Goal: Task Accomplishment & Management: Manage account settings

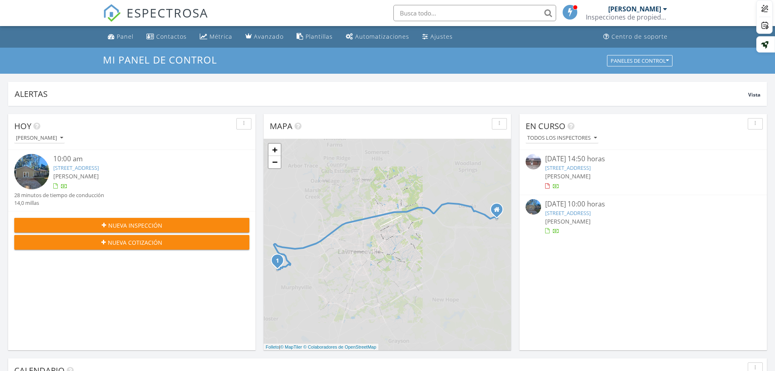
scroll to position [753, 788]
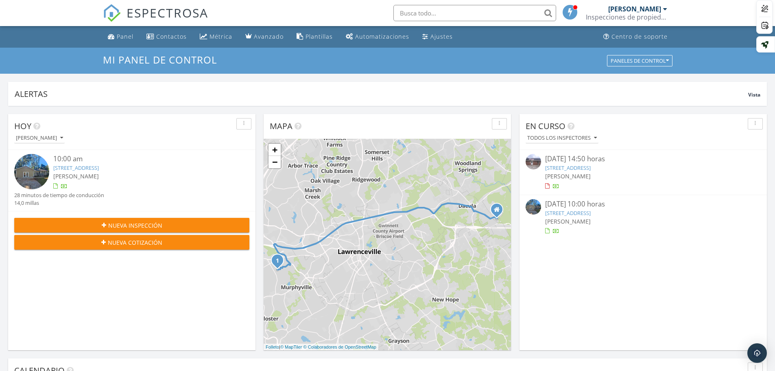
click at [549, 232] on div at bounding box center [547, 230] width 4 height 5
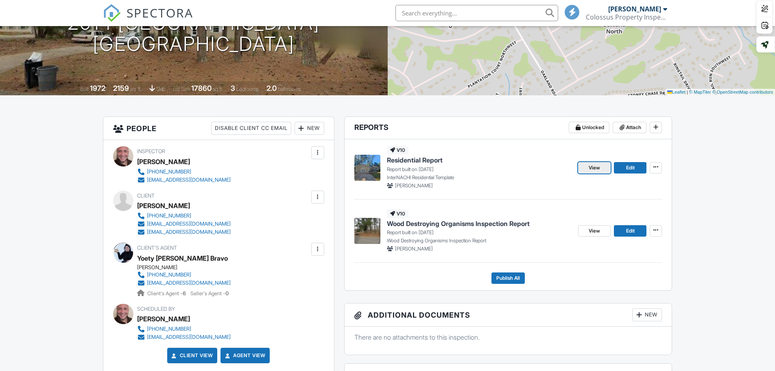
scroll to position [122, 0]
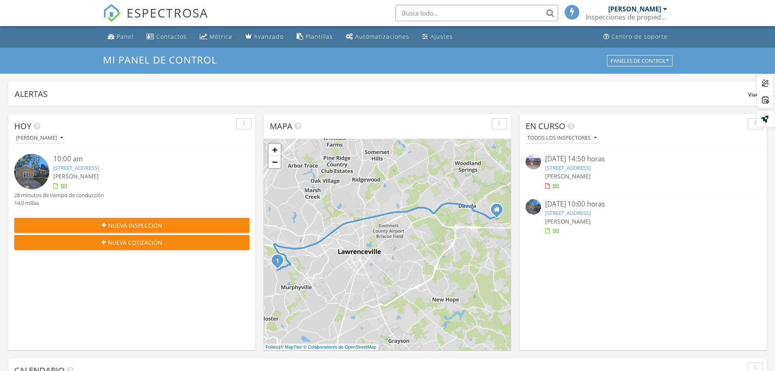
click at [549, 228] on div at bounding box center [547, 230] width 4 height 5
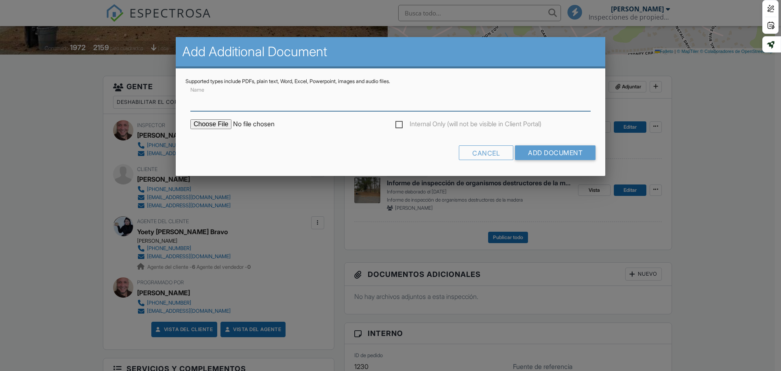
scroll to position [163, 0]
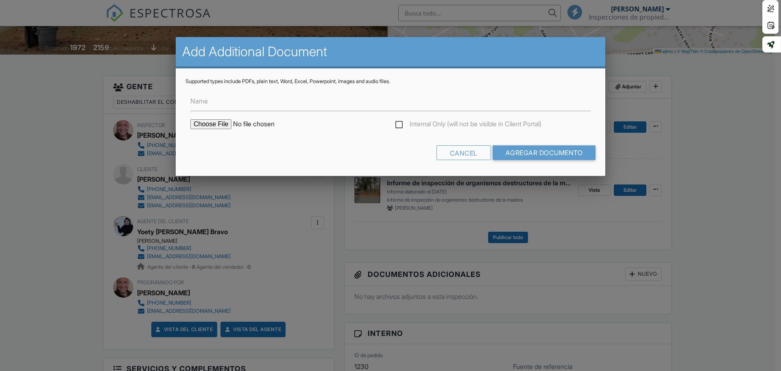
click at [240, 122] on input "file" at bounding box center [259, 124] width 138 height 10
type input "C:\fakepath\2014_Poplar_Ridge_NW___Wood_Destroying_Organisms_Inspection_Report.…"
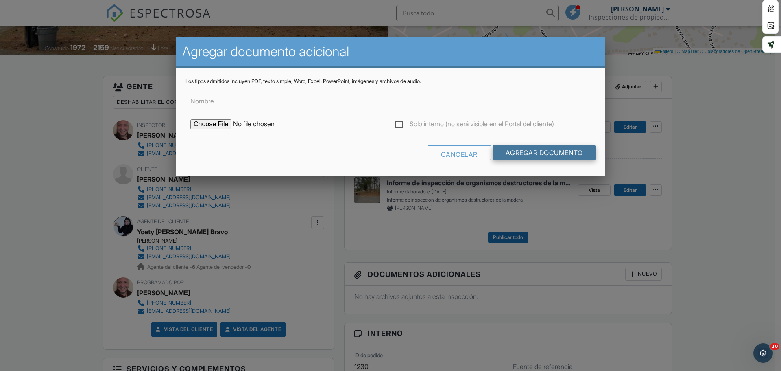
click at [530, 153] on input "Agregar documento" at bounding box center [544, 152] width 103 height 15
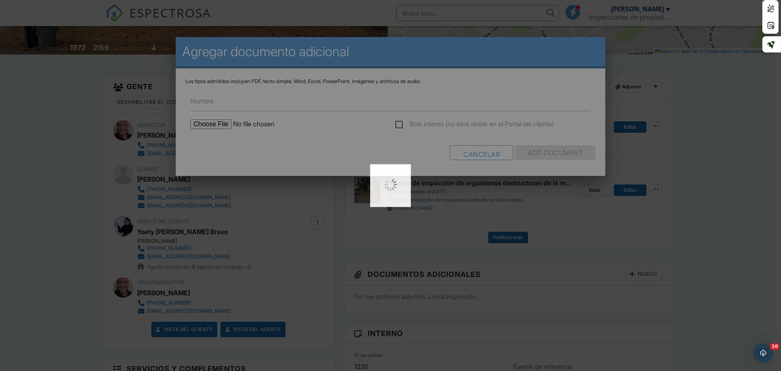
type input "Add Document"
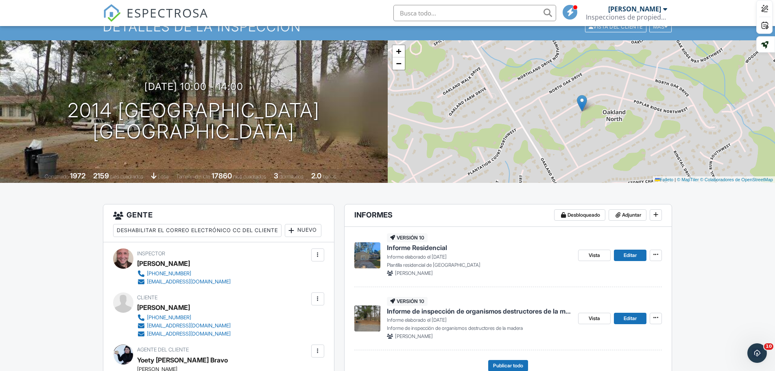
scroll to position [81, 0]
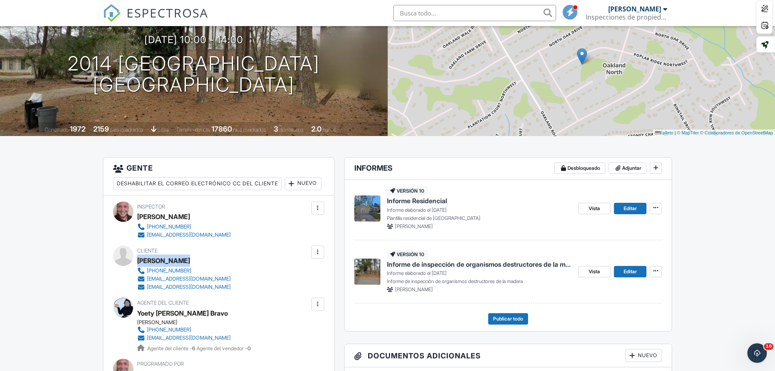
drag, startPoint x: 185, startPoint y: 277, endPoint x: 138, endPoint y: 279, distance: 47.2
click at [138, 266] on div "[PERSON_NAME]" at bounding box center [187, 260] width 100 height 12
copy font "[PERSON_NAME]"
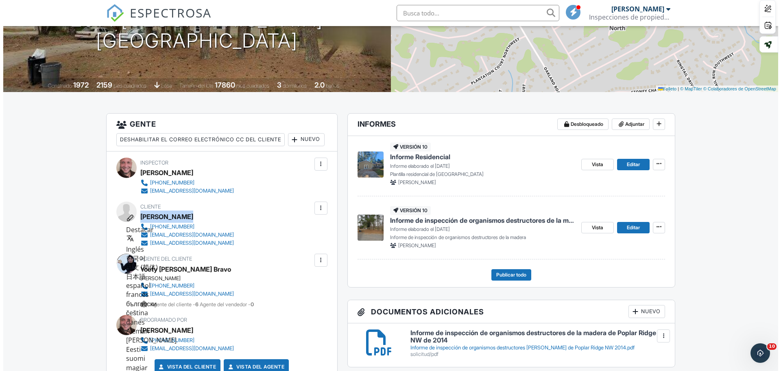
scroll to position [203, 0]
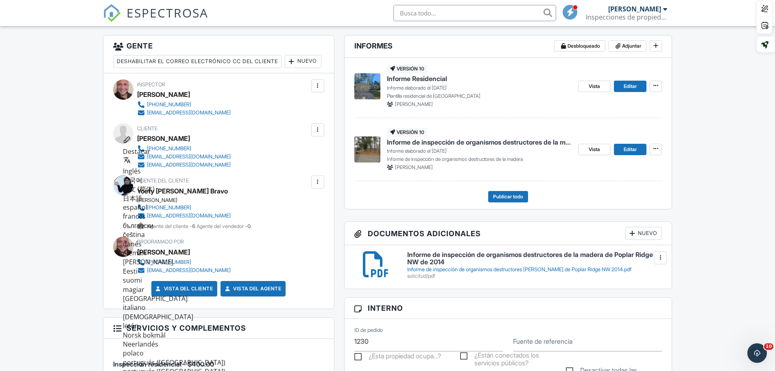
click at [643, 234] on font "Nuevo" at bounding box center [648, 233] width 20 height 6
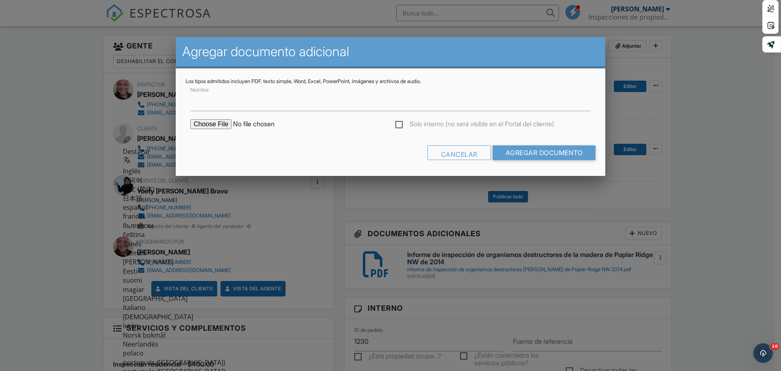
click at [238, 122] on input "file" at bounding box center [259, 124] width 138 height 10
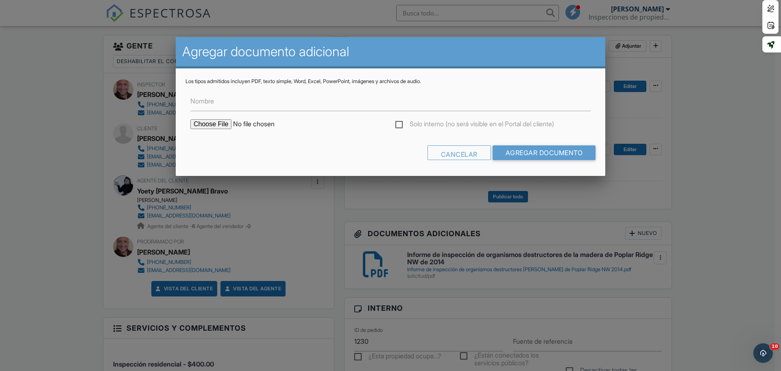
type input "C:\fakepath\2014 Poplar Ridge_Official_Georgia_Wood_Infestation_Inspection_Repo…"
click at [541, 150] on input "Agregar documento" at bounding box center [544, 152] width 103 height 15
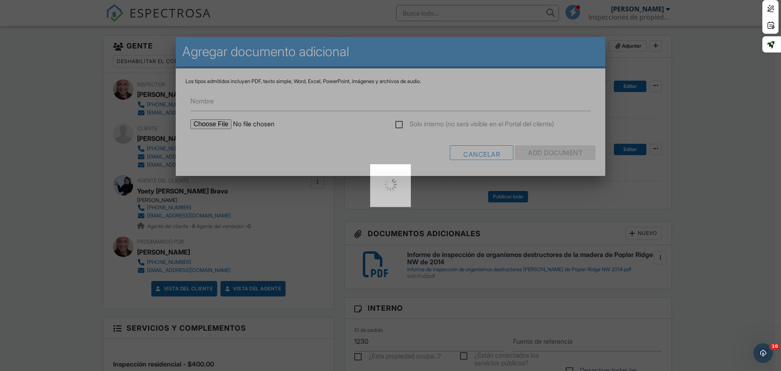
type input "Add Document"
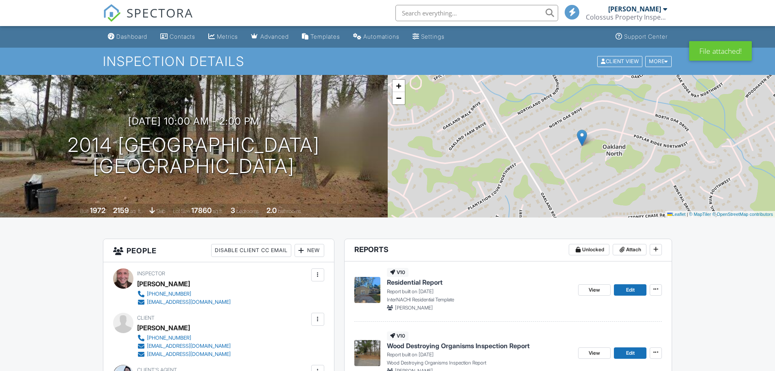
scroll to position [81, 0]
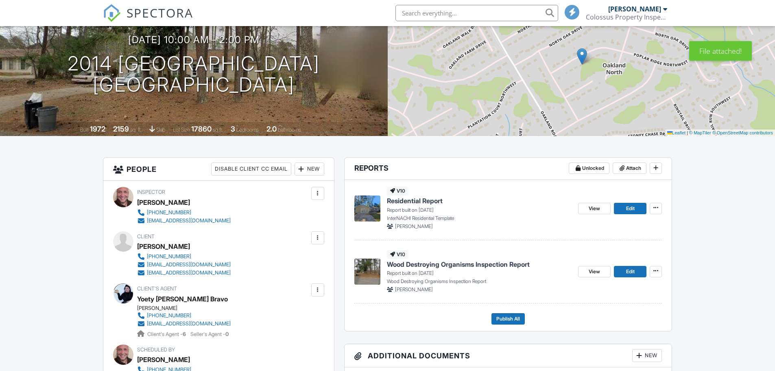
click at [665, 8] on div at bounding box center [665, 9] width 4 height 7
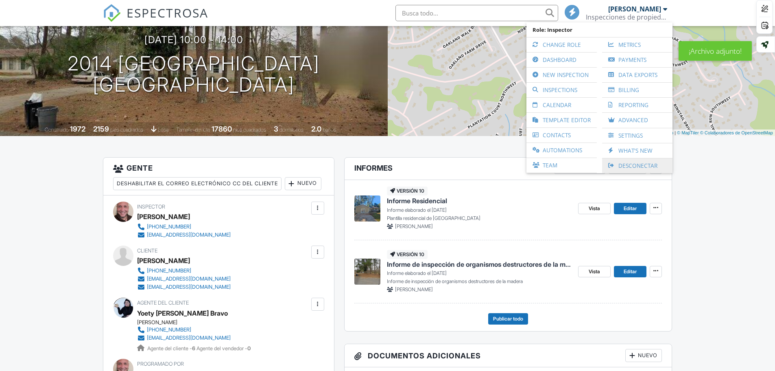
click at [637, 163] on font "Desconectar" at bounding box center [637, 165] width 39 height 8
